Goal: Go to known website: Access a specific website the user already knows

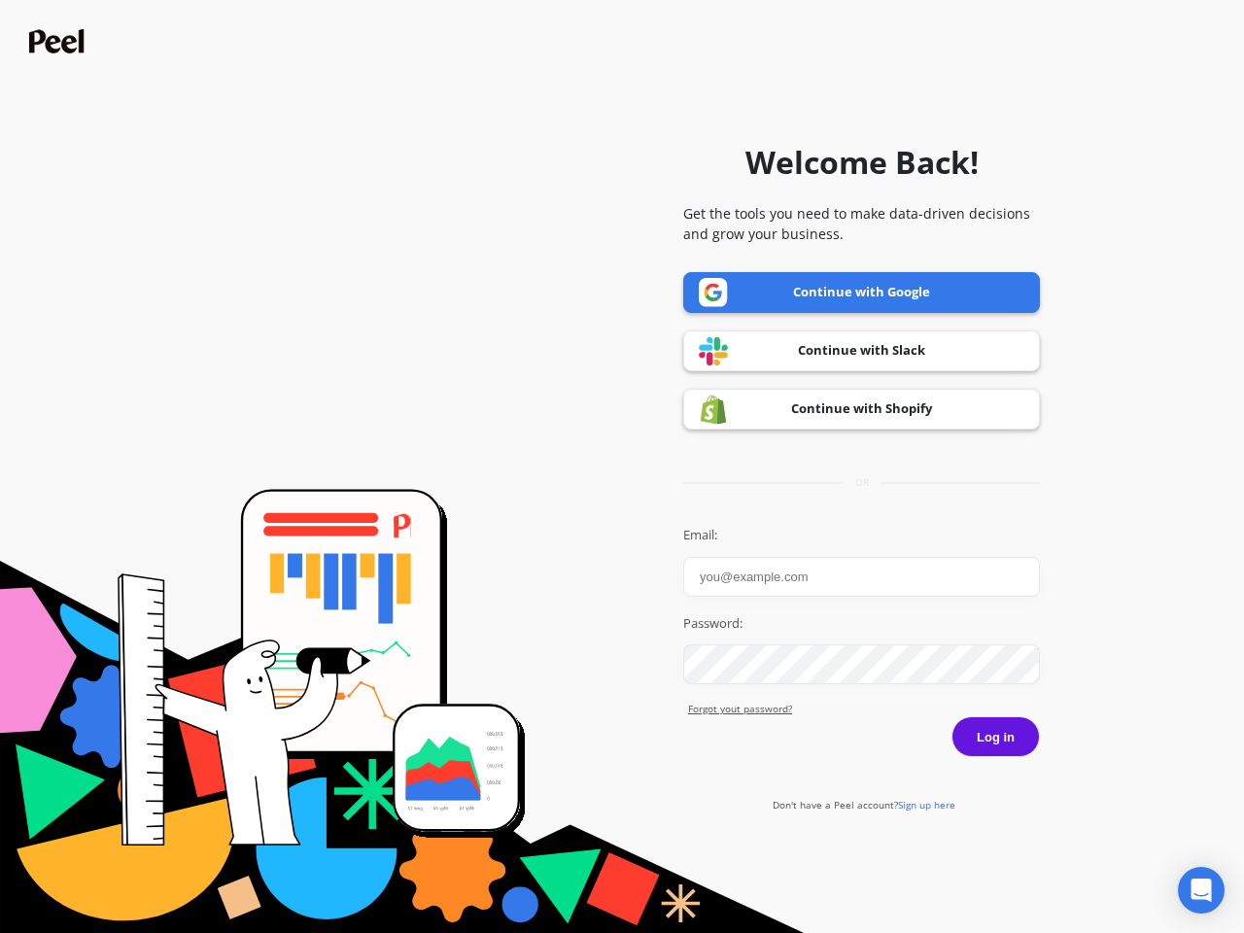
click at [1201, 890] on icon "Open Intercom Messenger" at bounding box center [1201, 889] width 20 height 23
